Goal: Task Accomplishment & Management: Manage account settings

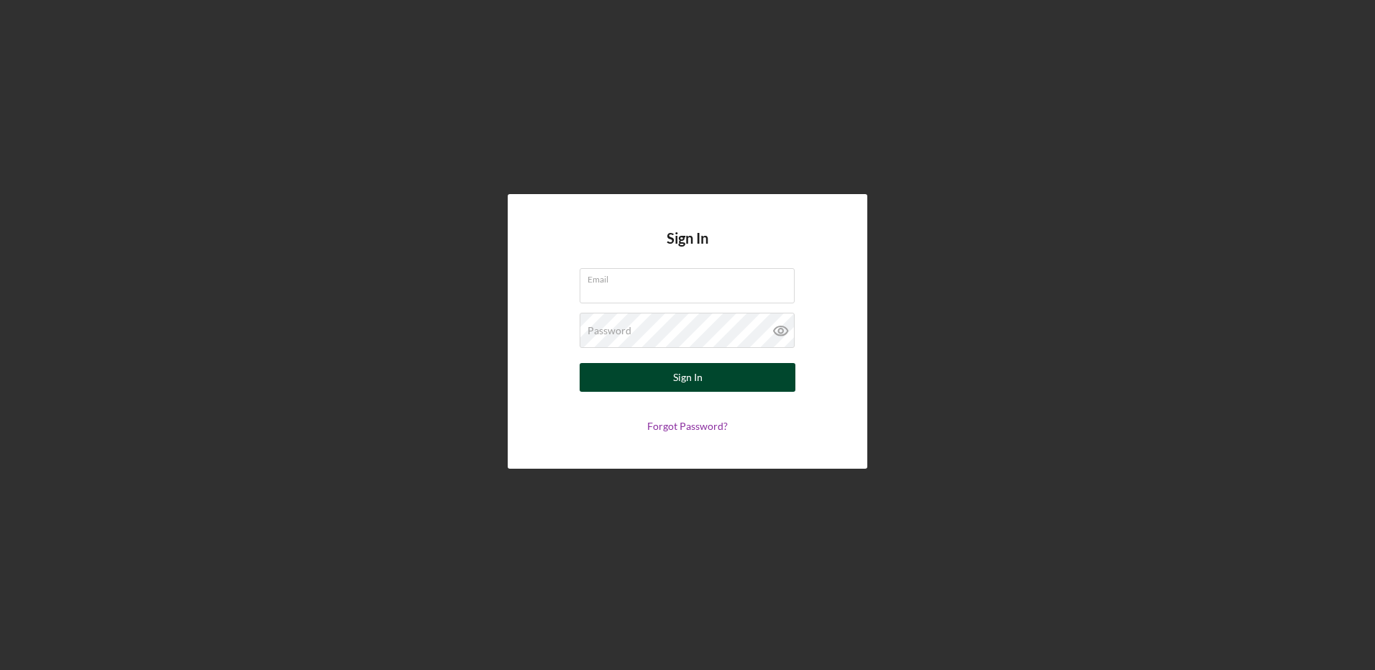
type input "[EMAIL_ADDRESS][DOMAIN_NAME]"
click at [655, 375] on button "Sign In" at bounding box center [688, 377] width 216 height 29
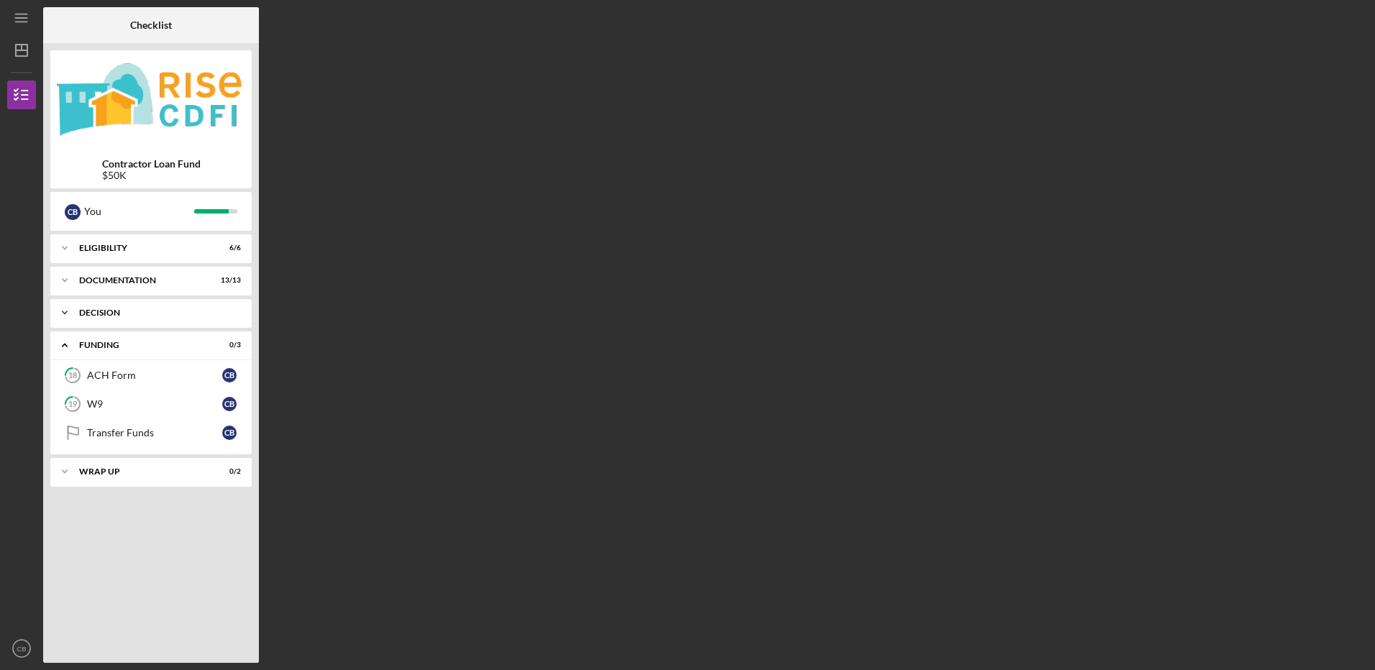
click at [155, 306] on div "Icon/Expander Decision 1 / 1" at bounding box center [150, 313] width 201 height 29
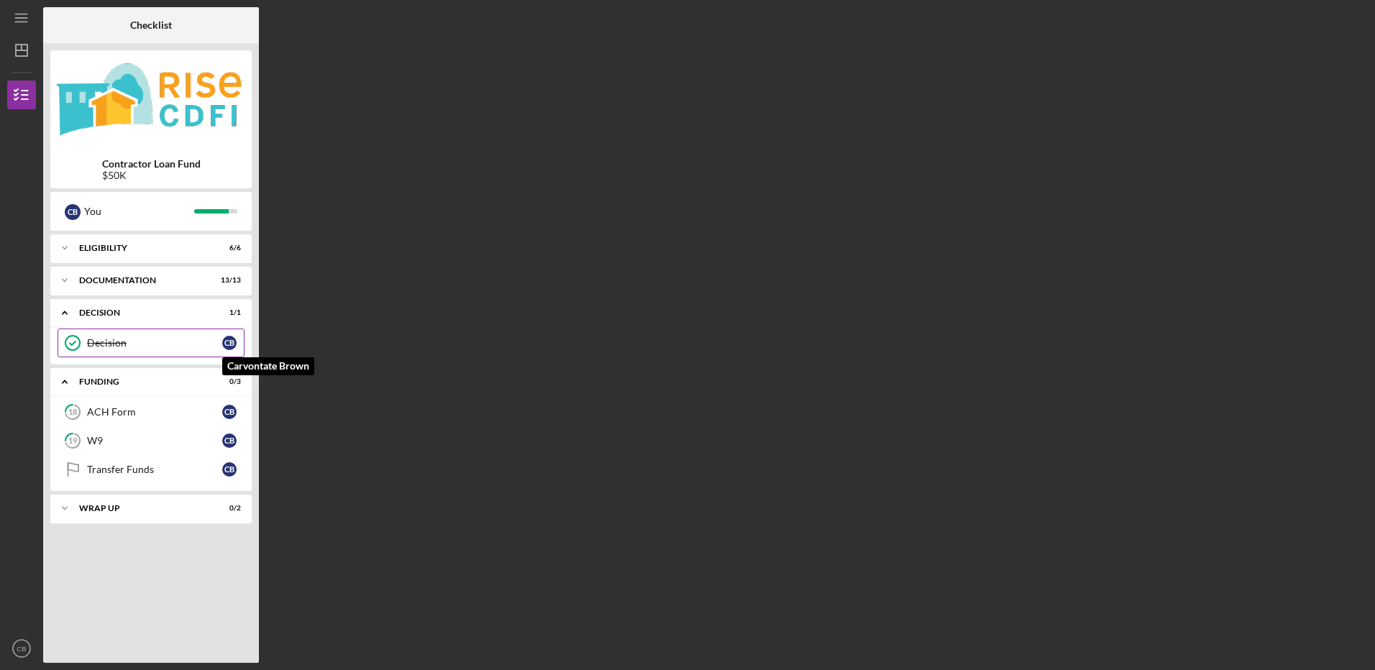
click at [227, 342] on div "C B" at bounding box center [229, 343] width 14 height 14
